Goal: Transaction & Acquisition: Purchase product/service

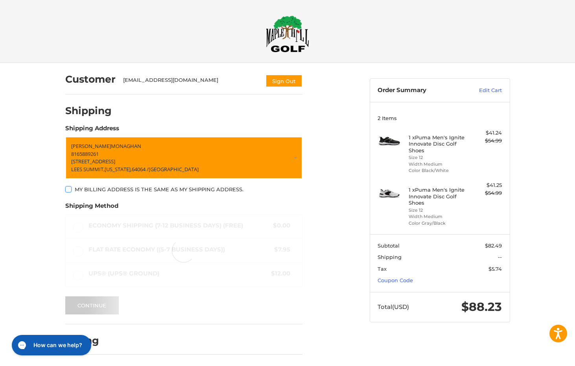
scroll to position [21, 0]
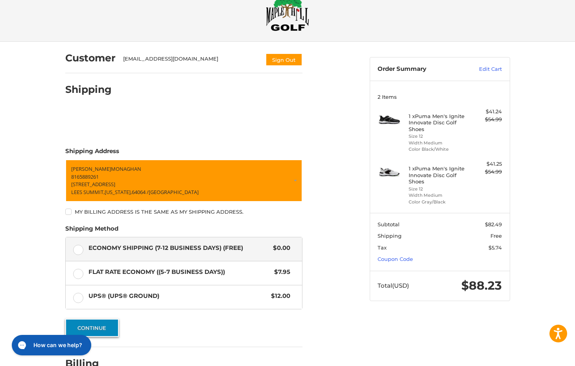
click at [100, 328] on button "Continue" at bounding box center [91, 328] width 53 height 18
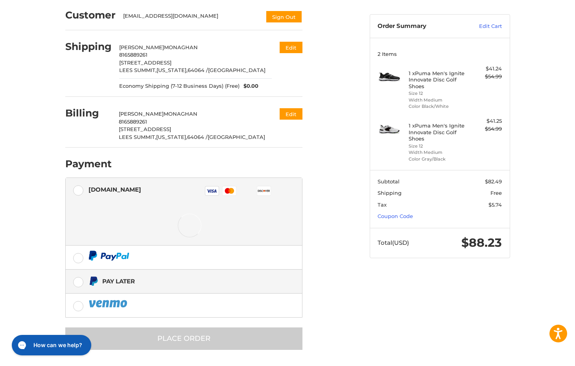
scroll to position [65, 0]
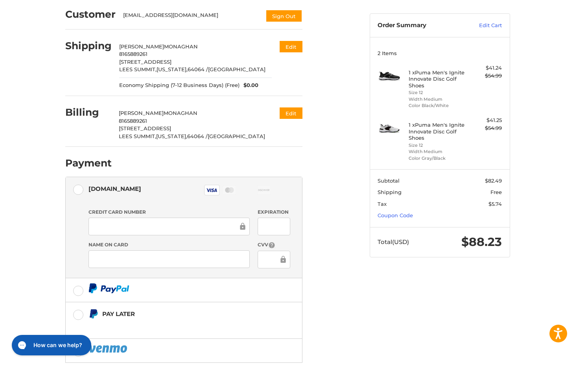
click at [402, 294] on div "Customer seanm018@YAHOO.COM Sign Out Shipping SEAN MONAGHAN 8165889261 4459 NE …" at bounding box center [288, 204] width 472 height 413
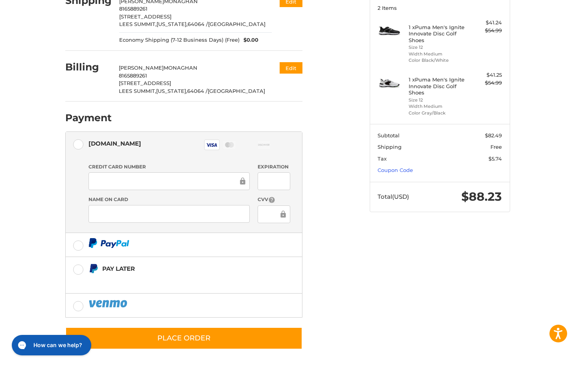
scroll to position [111, 0]
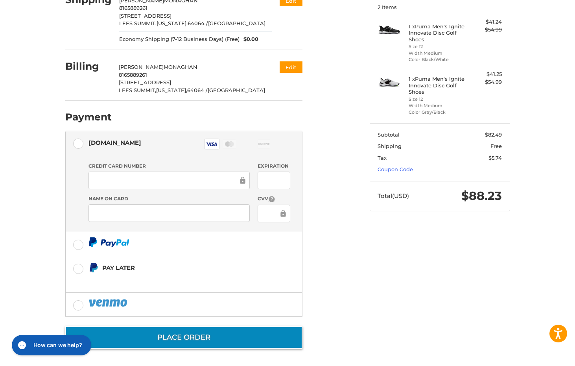
click at [187, 338] on button "Place Order" at bounding box center [183, 337] width 237 height 22
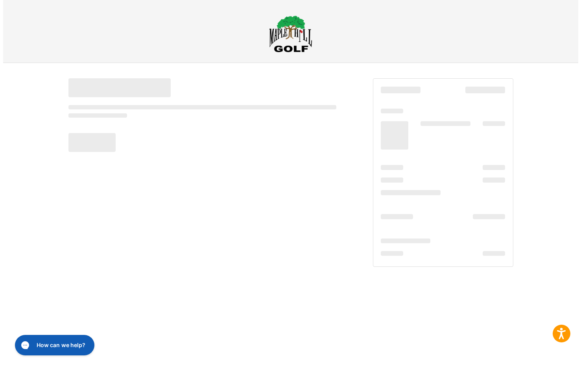
scroll to position [0, 0]
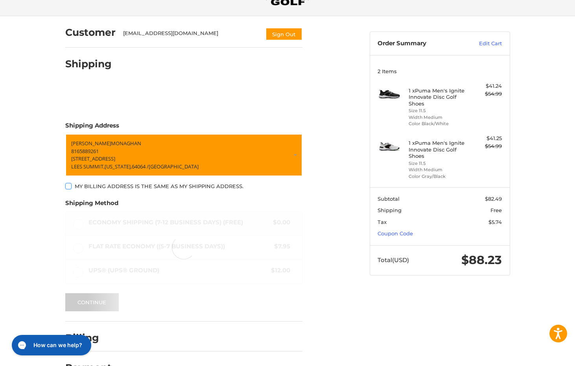
scroll to position [61, 0]
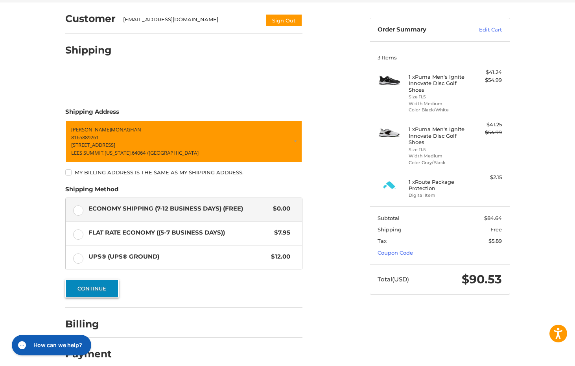
click at [90, 291] on button "Continue" at bounding box center [91, 288] width 53 height 18
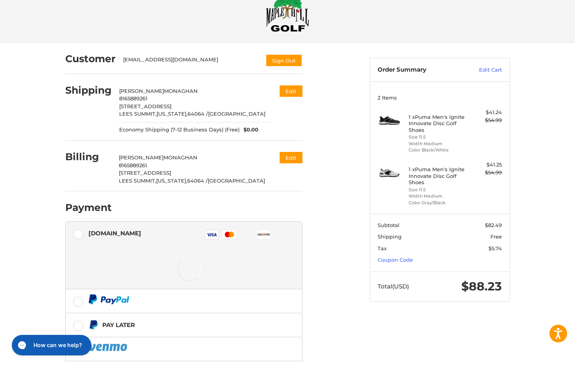
scroll to position [21, 0]
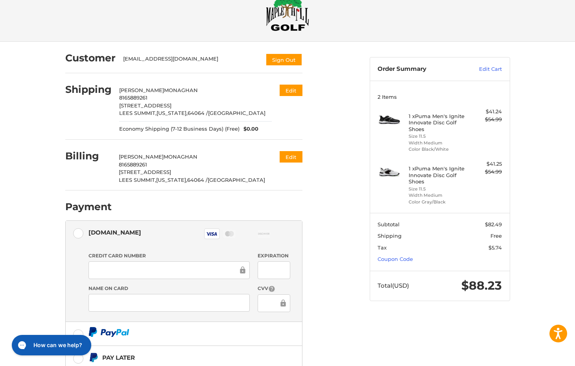
click at [355, 334] on div "Customer seanm018@YAHOO.COM Sign Out Shipping SEAN MONAGHAN 8165889261 4459 NE …" at bounding box center [211, 245] width 304 height 406
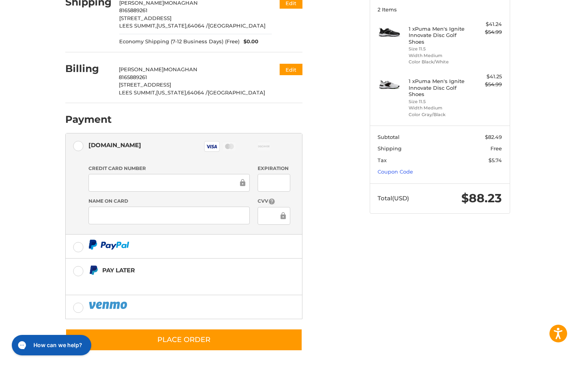
scroll to position [111, 0]
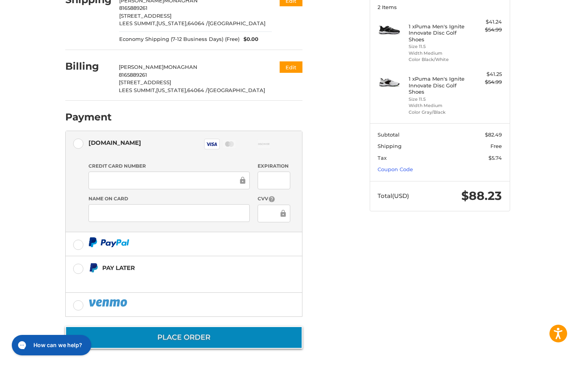
click at [203, 333] on button "Place Order" at bounding box center [183, 337] width 237 height 22
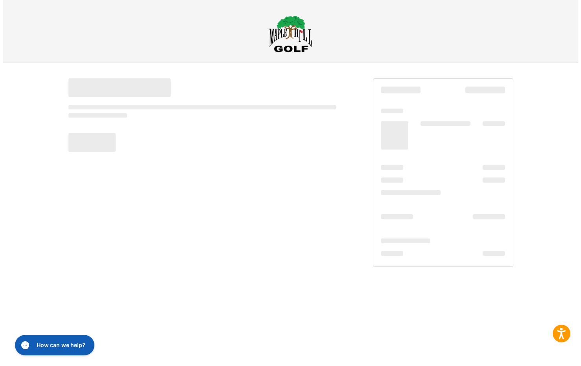
scroll to position [0, 0]
